Goal: Find specific page/section: Find specific page/section

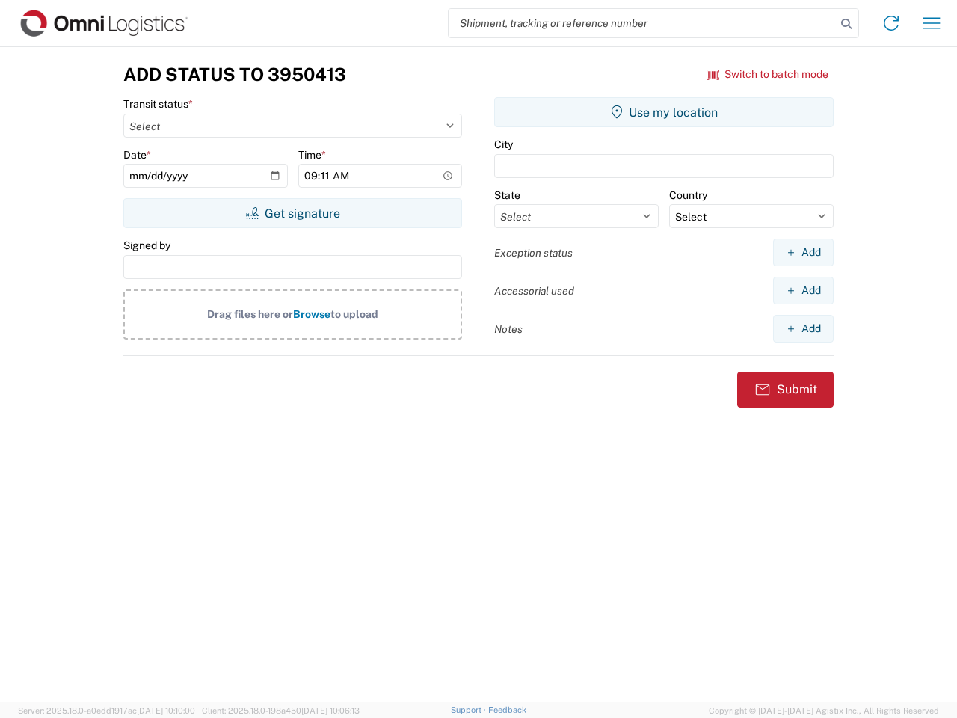
click at [643, 23] on input "search" at bounding box center [642, 23] width 387 height 28
click at [847, 24] on icon at bounding box center [846, 23] width 21 height 21
click at [892, 23] on icon at bounding box center [892, 23] width 24 height 24
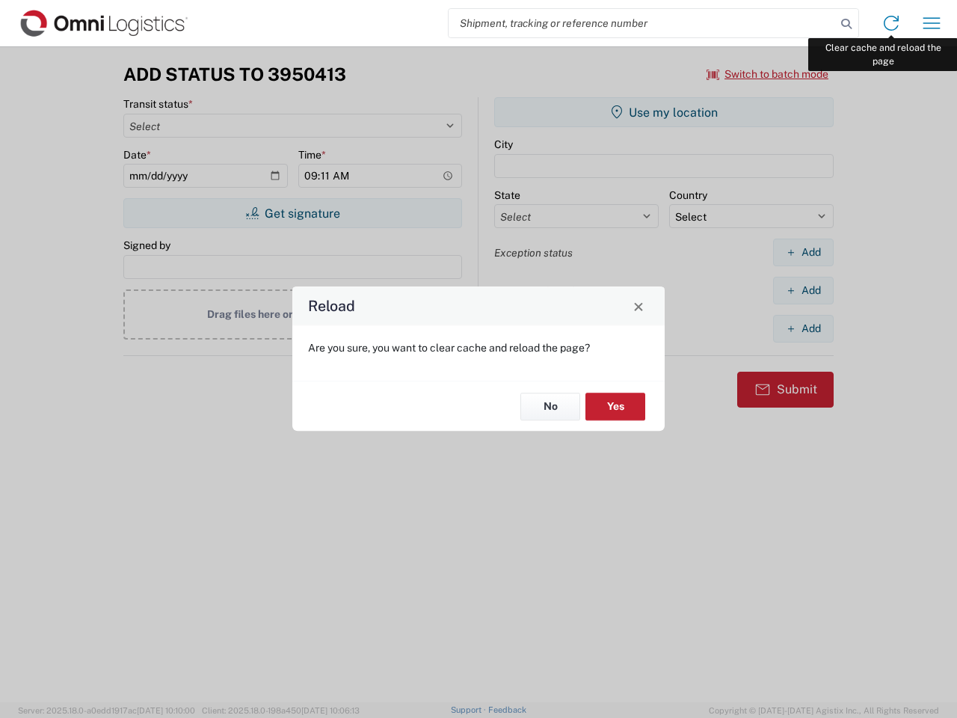
click at [932, 23] on div "Reload Are you sure, you want to clear cache and reload the page? No Yes" at bounding box center [478, 359] width 957 height 718
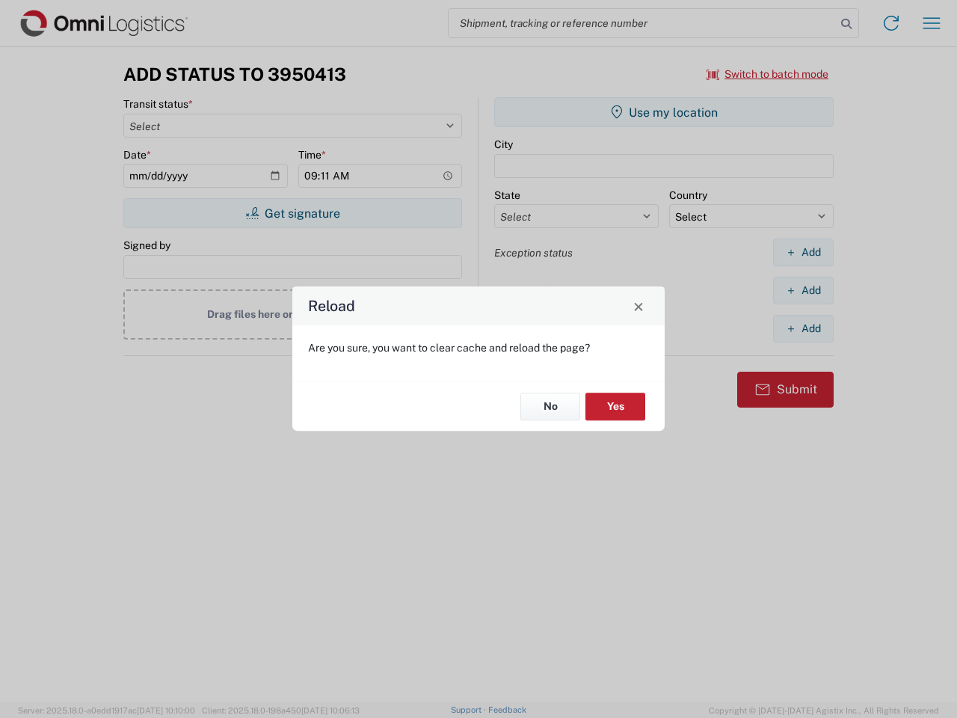
click at [768, 74] on div "Reload Are you sure, you want to clear cache and reload the page? No Yes" at bounding box center [478, 359] width 957 height 718
click at [292, 213] on div "Reload Are you sure, you want to clear cache and reload the page? No Yes" at bounding box center [478, 359] width 957 height 718
click at [664, 112] on div "Reload Are you sure, you want to clear cache and reload the page? No Yes" at bounding box center [478, 359] width 957 height 718
click at [803, 252] on div "Reload Are you sure, you want to clear cache and reload the page? No Yes" at bounding box center [478, 359] width 957 height 718
click at [803, 290] on div "Reload Are you sure, you want to clear cache and reload the page? No Yes" at bounding box center [478, 359] width 957 height 718
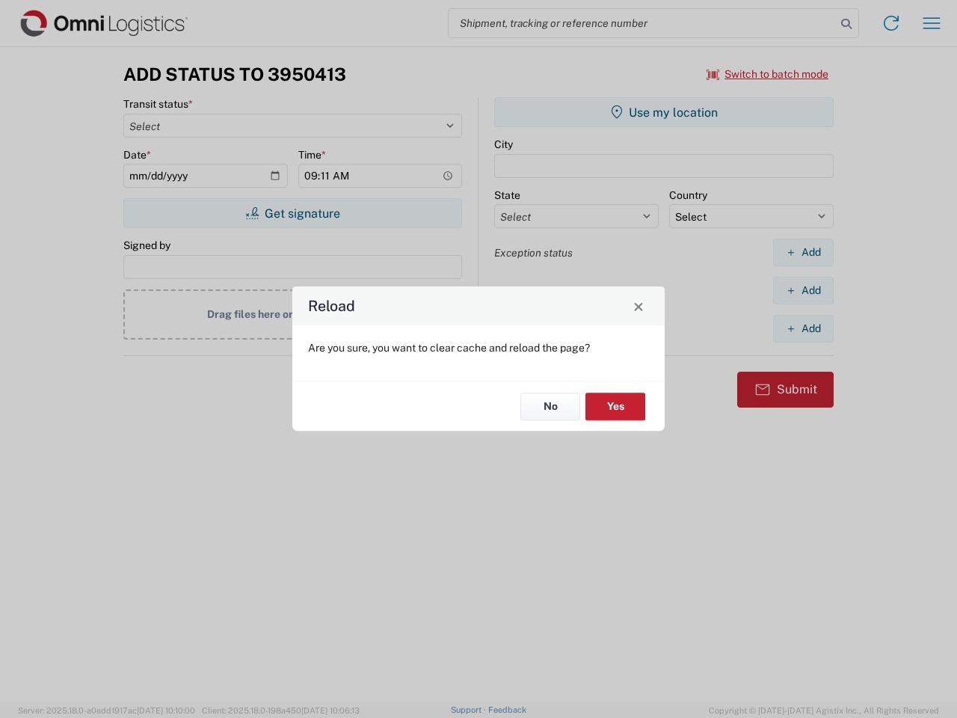
click at [803, 328] on div "Reload Are you sure, you want to clear cache and reload the page? No Yes" at bounding box center [478, 359] width 957 height 718
